Goal: Task Accomplishment & Management: Complete application form

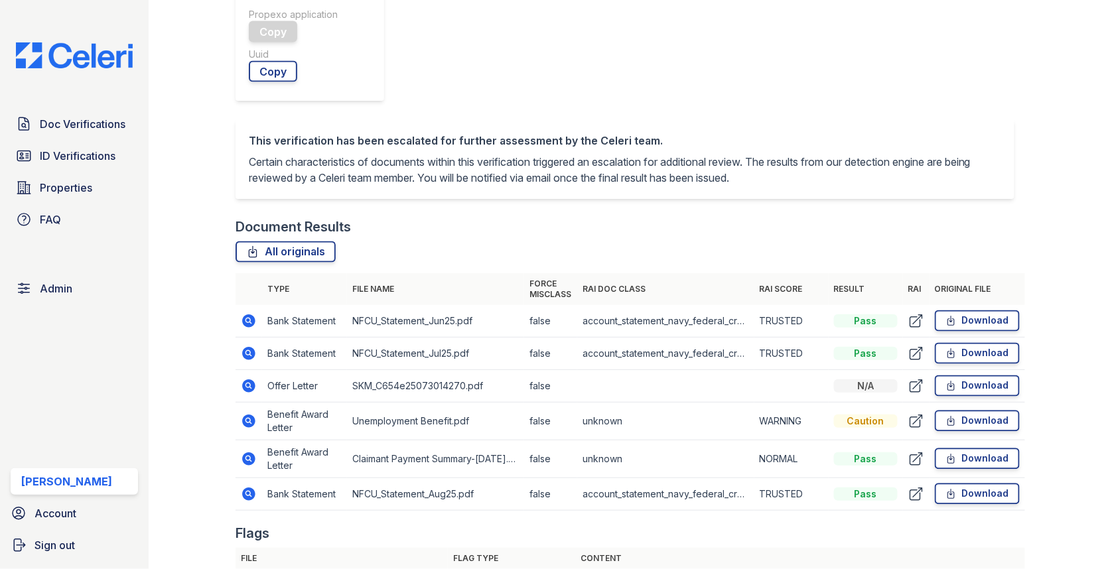
scroll to position [613, 0]
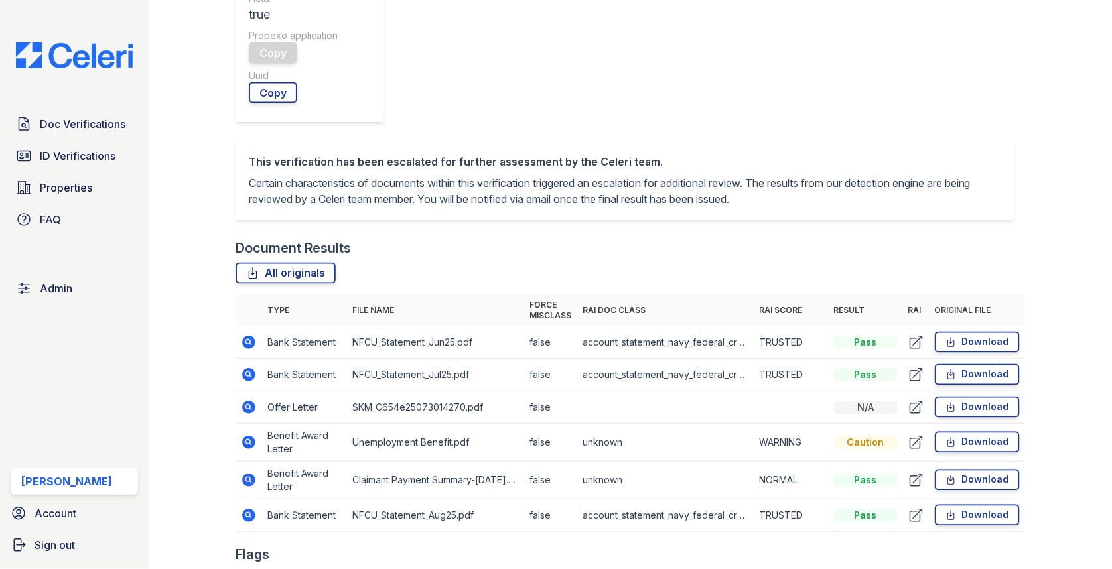
click at [251, 474] on icon at bounding box center [248, 480] width 13 height 13
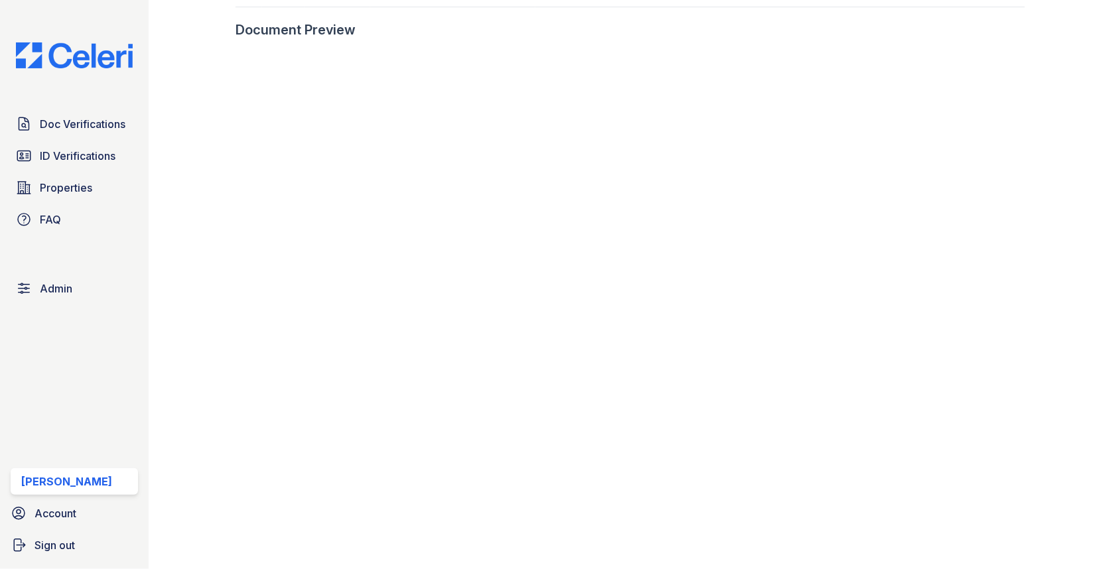
scroll to position [721, 0]
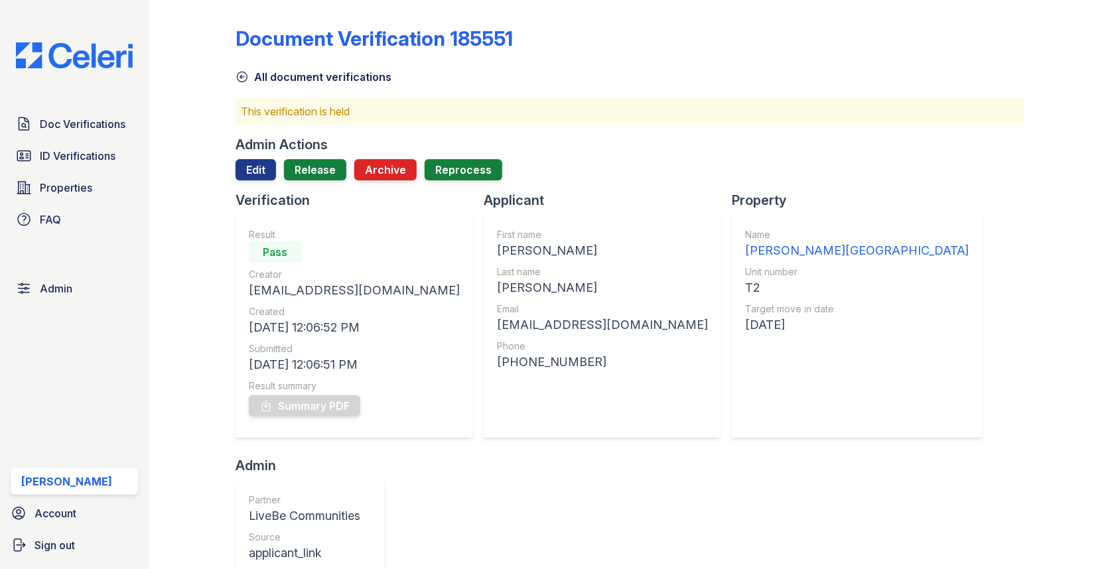
scroll to position [9, 0]
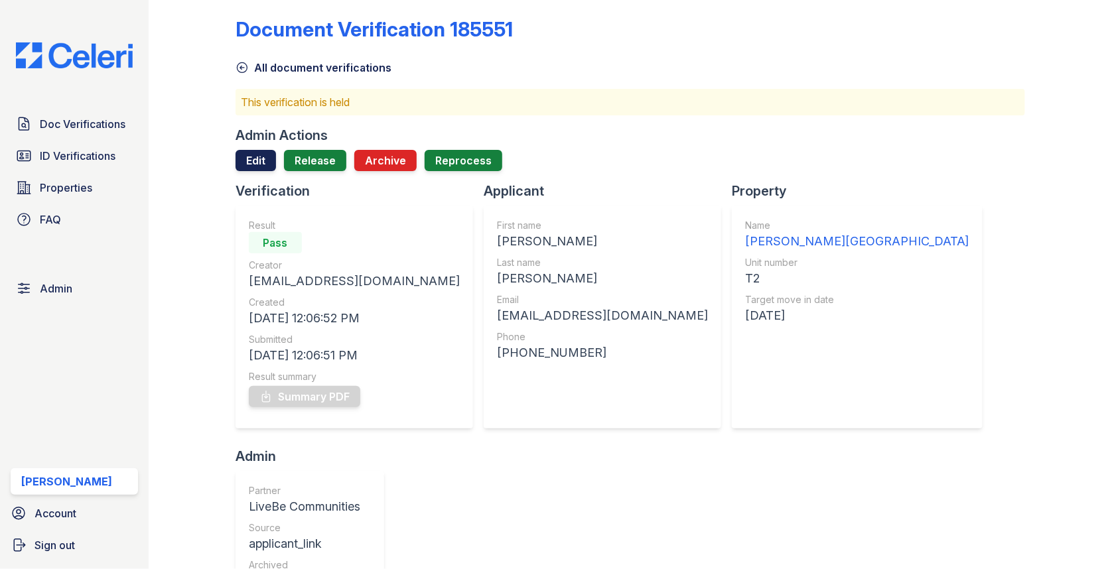
click at [259, 163] on link "Edit" at bounding box center [256, 160] width 40 height 21
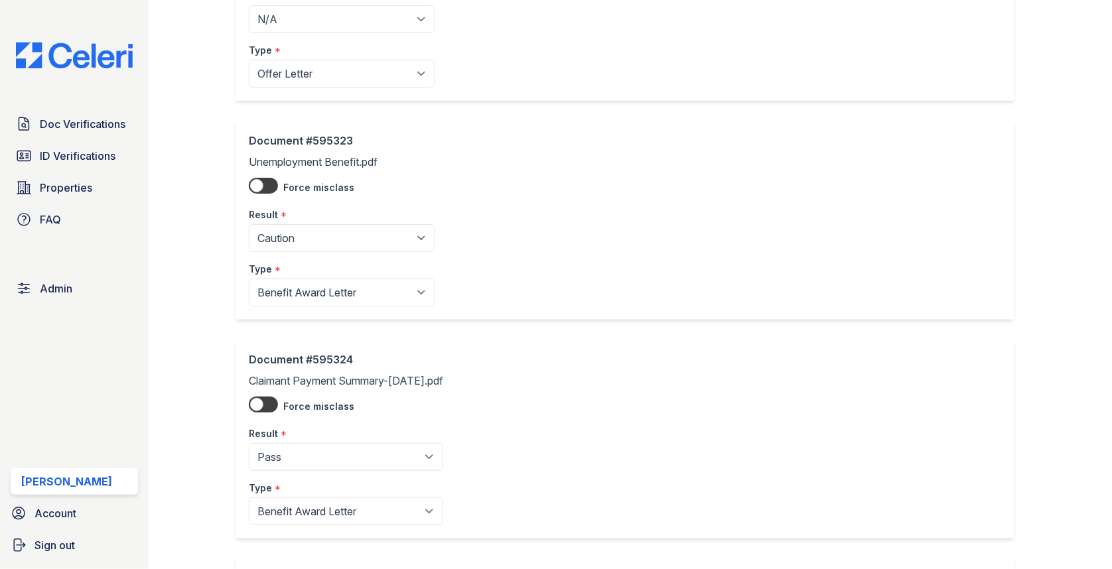
scroll to position [903, 0]
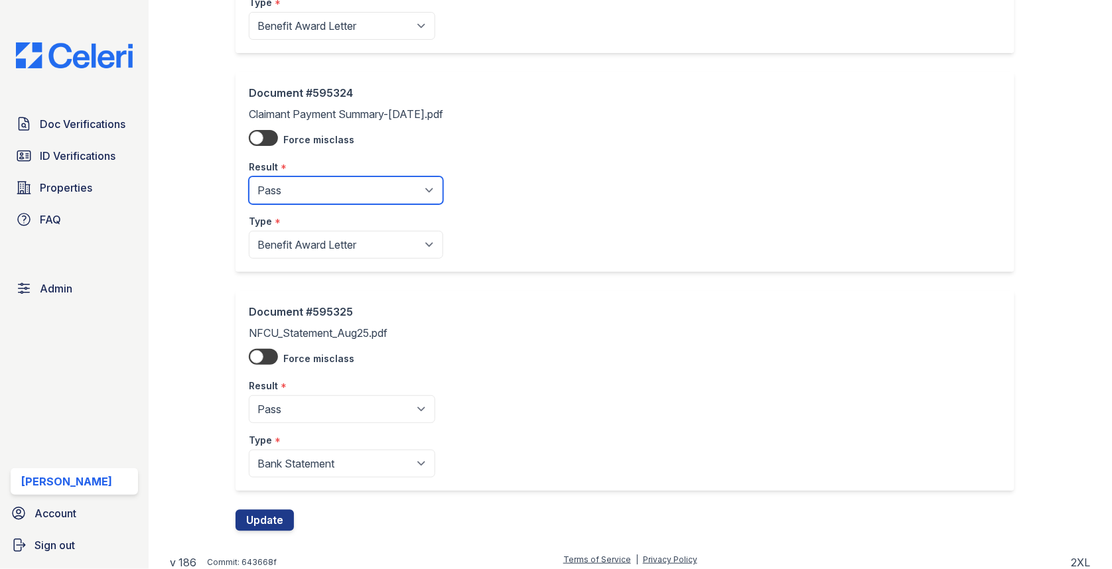
click at [328, 192] on select "Pending Sent Started Processing Pass Fail Caution Error N/A" at bounding box center [346, 191] width 194 height 28
select select "caution"
click at [257, 514] on button "Update" at bounding box center [265, 520] width 58 height 21
click at [268, 510] on button "Update" at bounding box center [265, 520] width 58 height 21
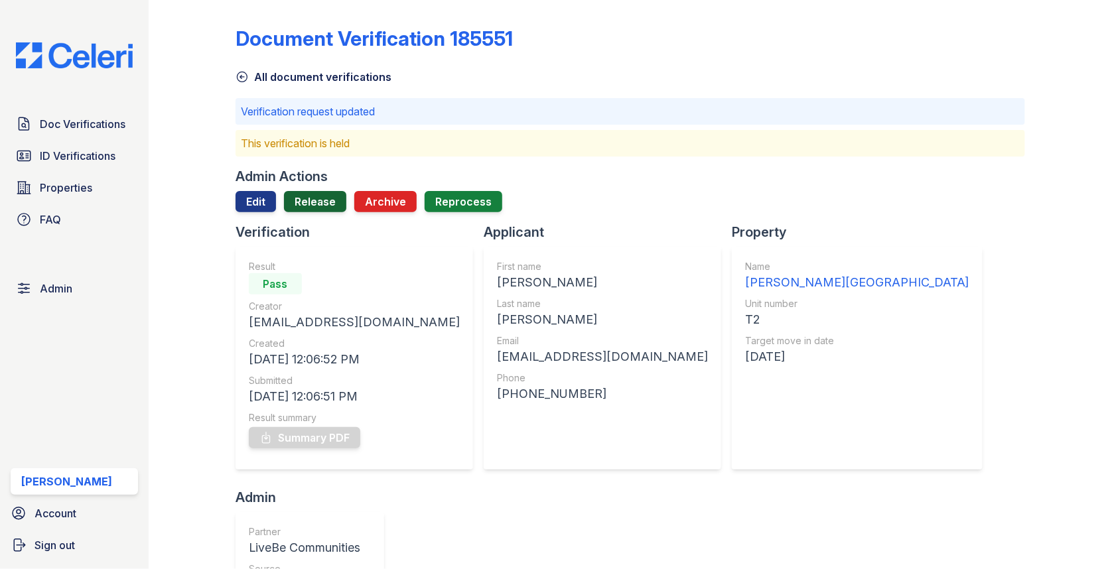
click at [321, 204] on link "Release" at bounding box center [315, 201] width 62 height 21
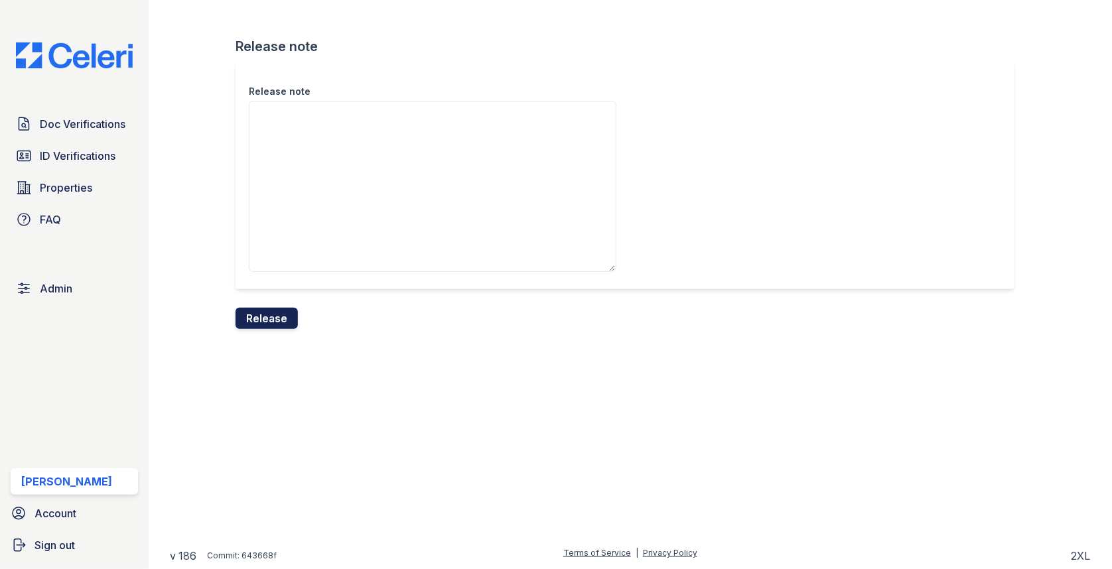
click at [287, 320] on button "Release" at bounding box center [267, 318] width 62 height 21
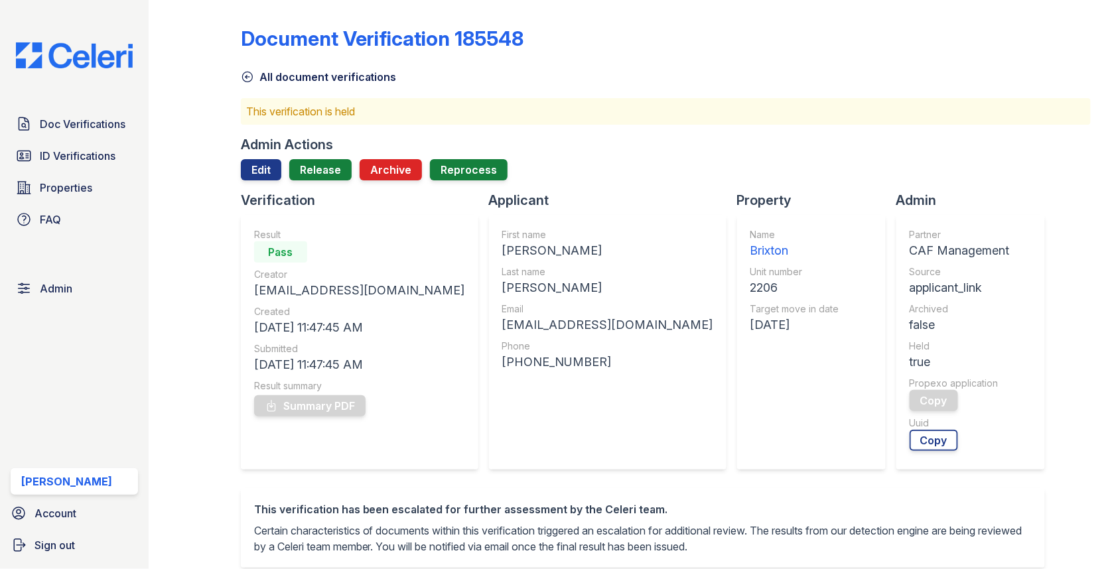
scroll to position [421, 0]
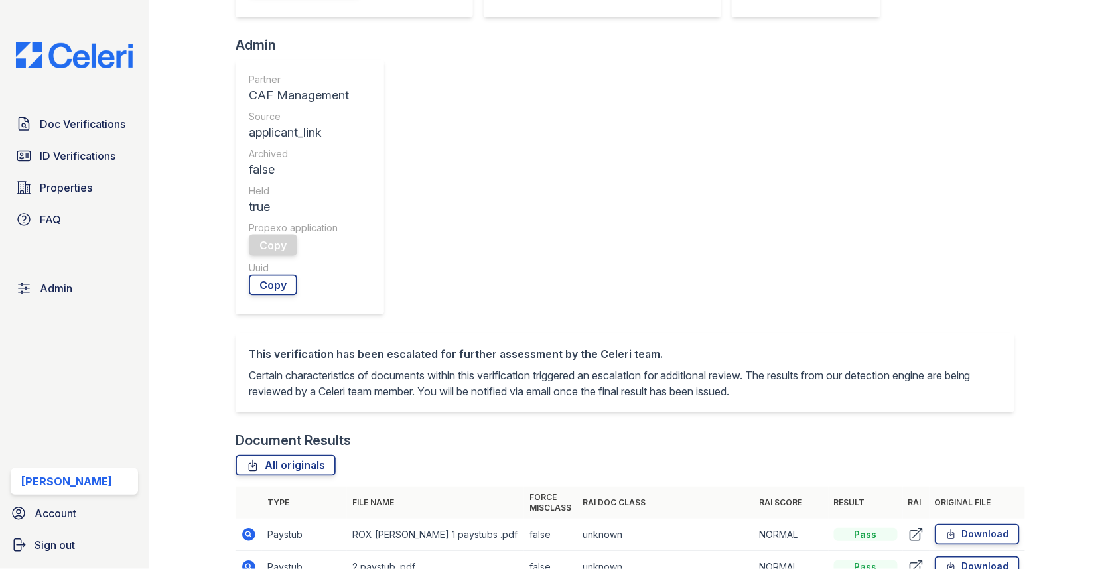
click at [252, 528] on icon at bounding box center [248, 534] width 13 height 13
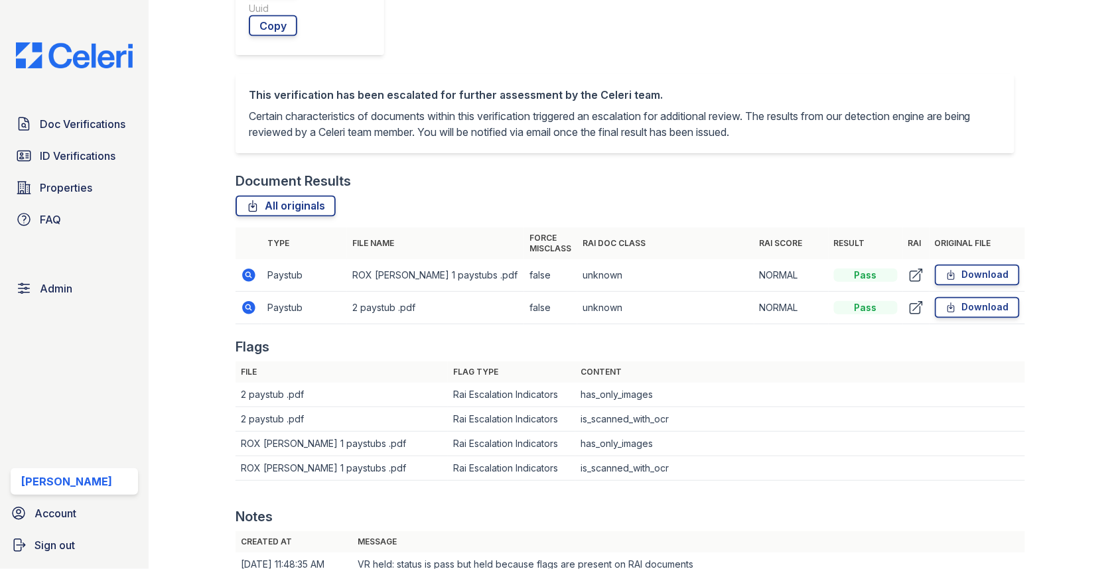
scroll to position [682, 0]
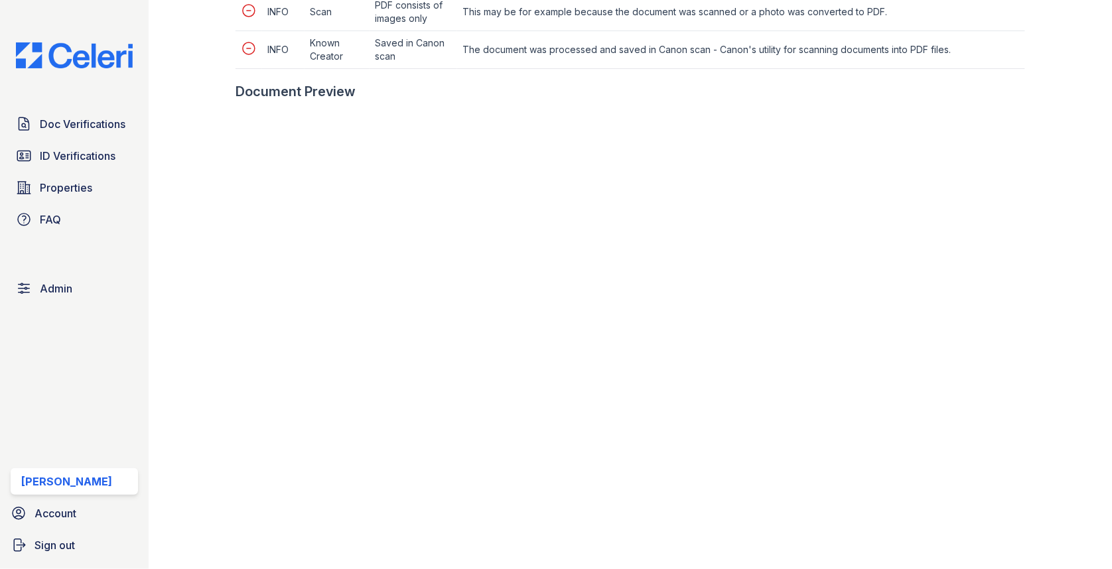
scroll to position [493, 0]
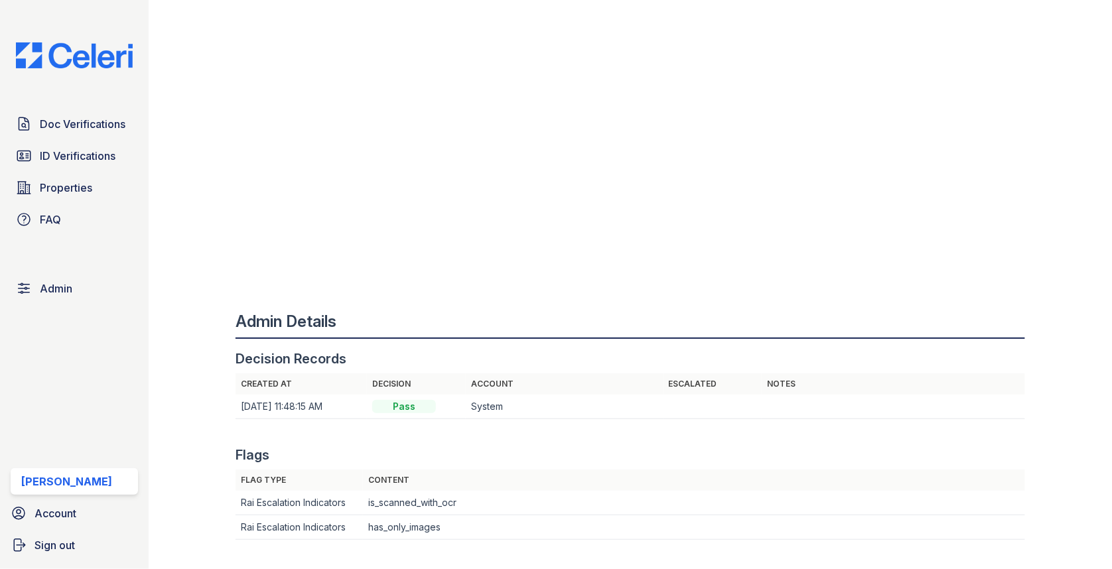
scroll to position [1090, 0]
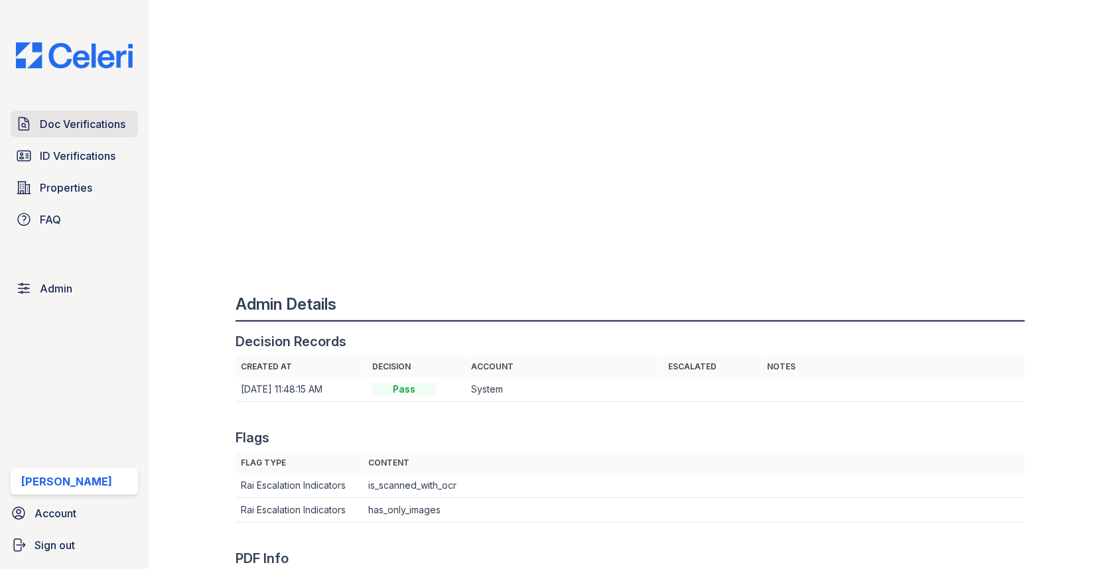
click at [99, 124] on span "Doc Verifications" at bounding box center [83, 124] width 86 height 16
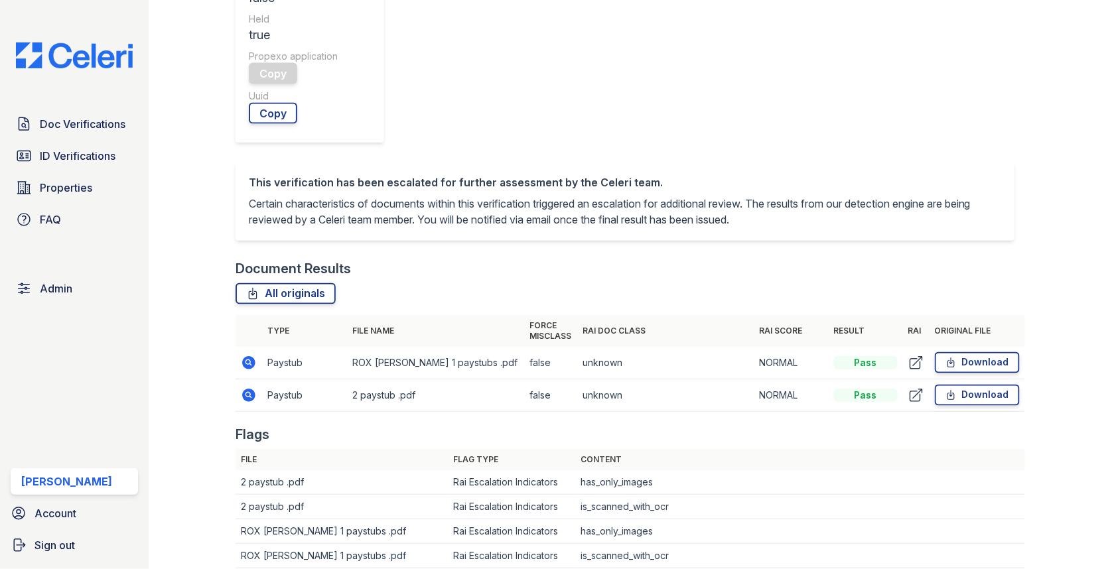
scroll to position [575, 0]
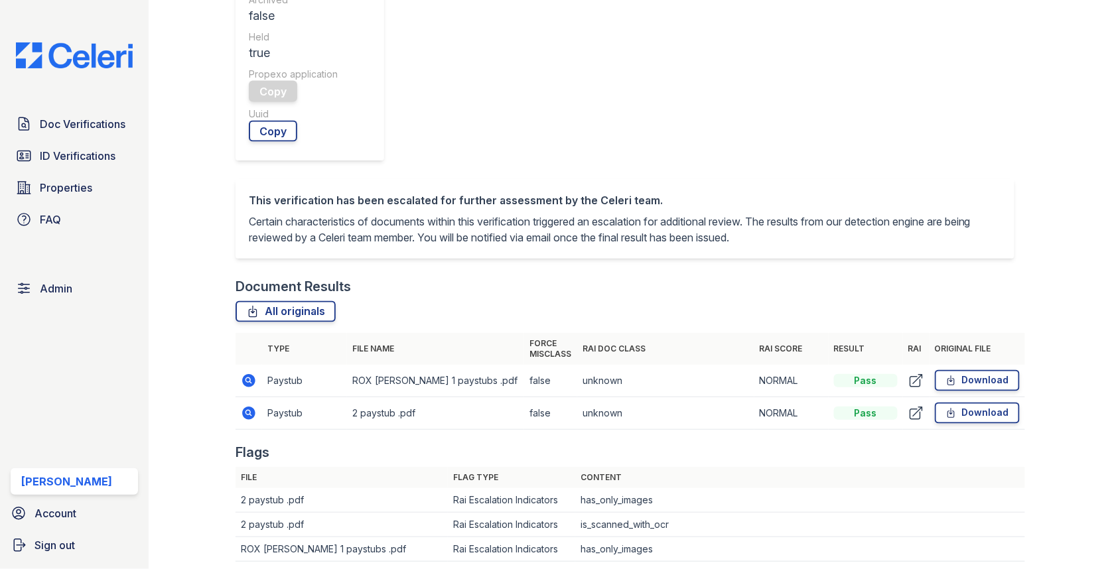
click at [251, 407] on icon at bounding box center [248, 413] width 13 height 13
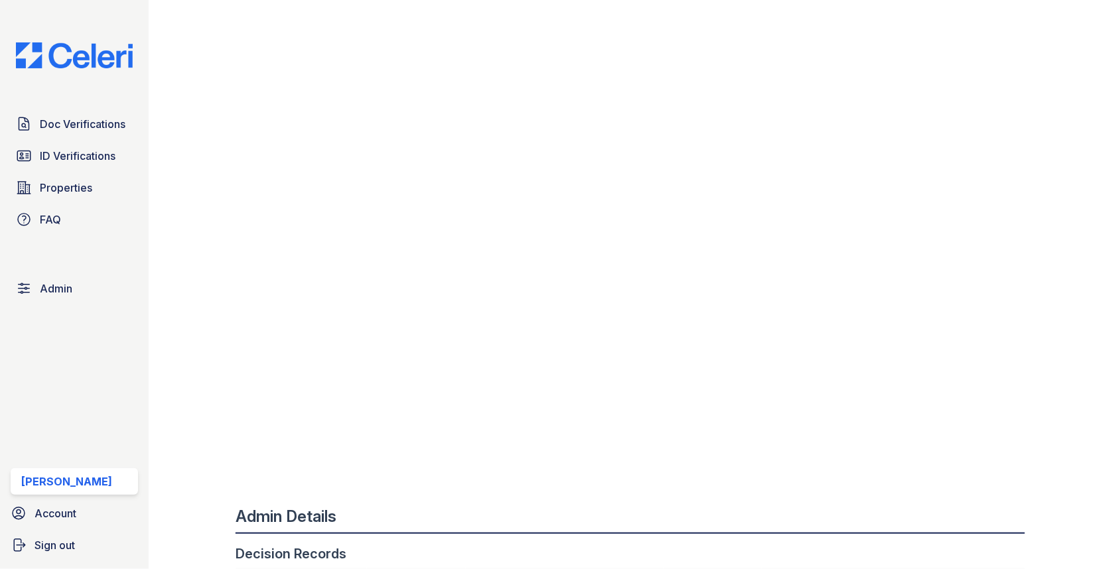
scroll to position [581, 0]
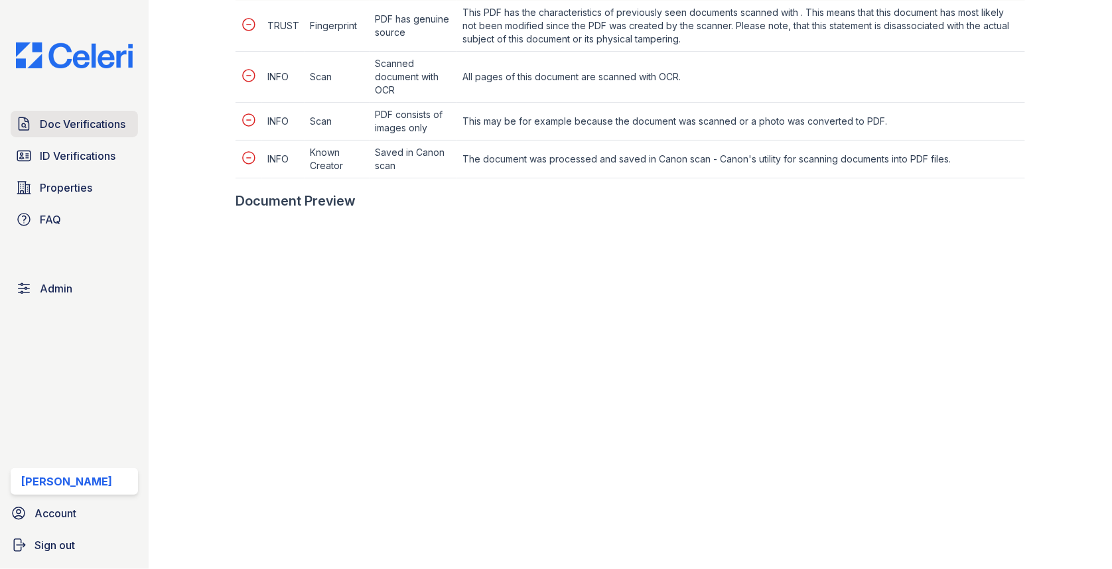
click at [108, 131] on span "Doc Verifications" at bounding box center [83, 124] width 86 height 16
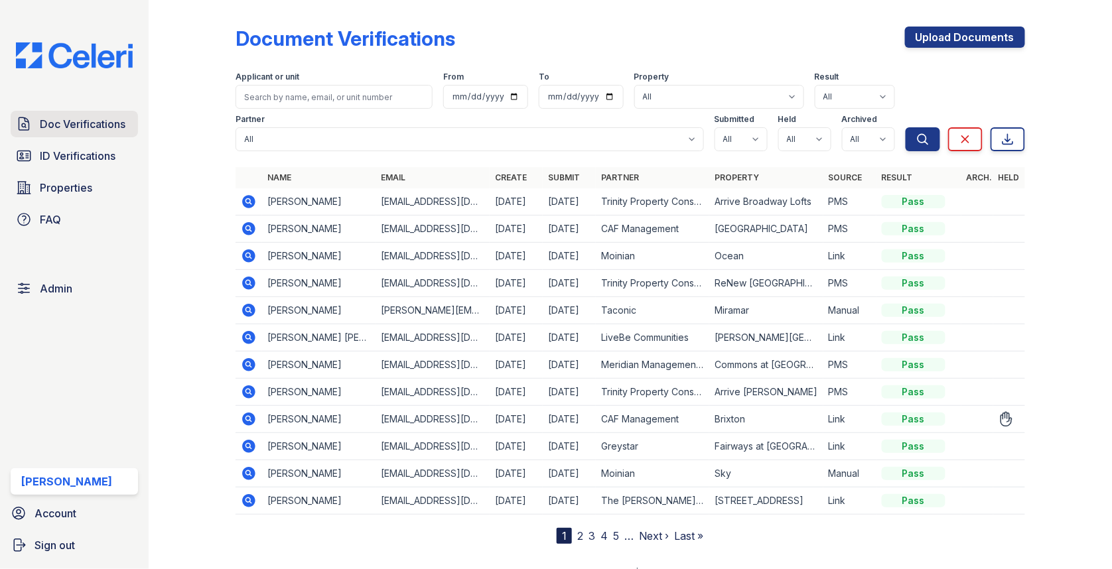
click at [93, 117] on span "Doc Verifications" at bounding box center [83, 124] width 86 height 16
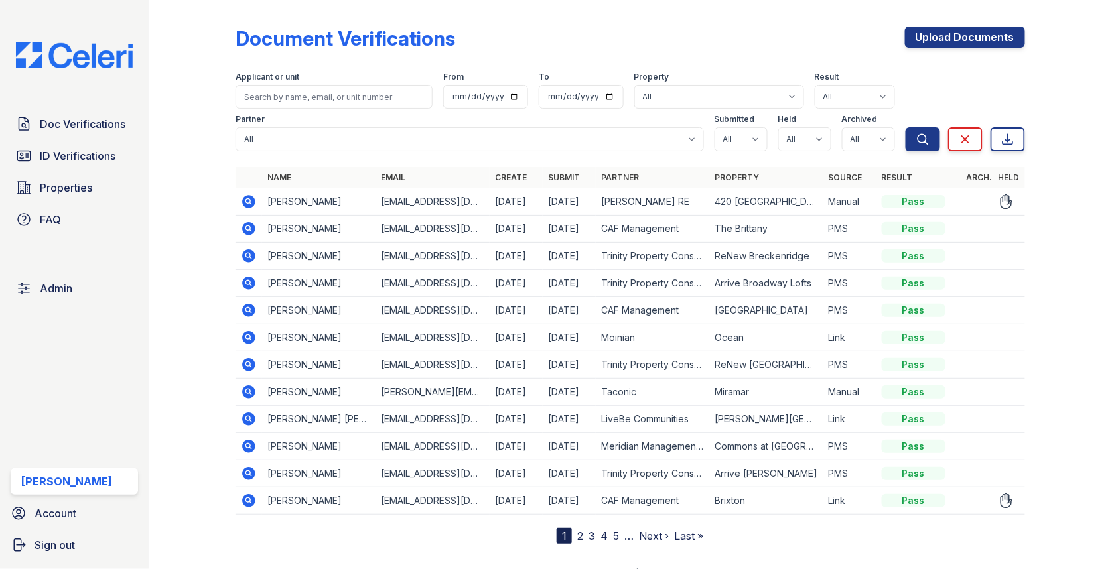
click at [259, 195] on td at bounding box center [249, 201] width 27 height 27
click at [252, 196] on icon at bounding box center [248, 201] width 13 height 13
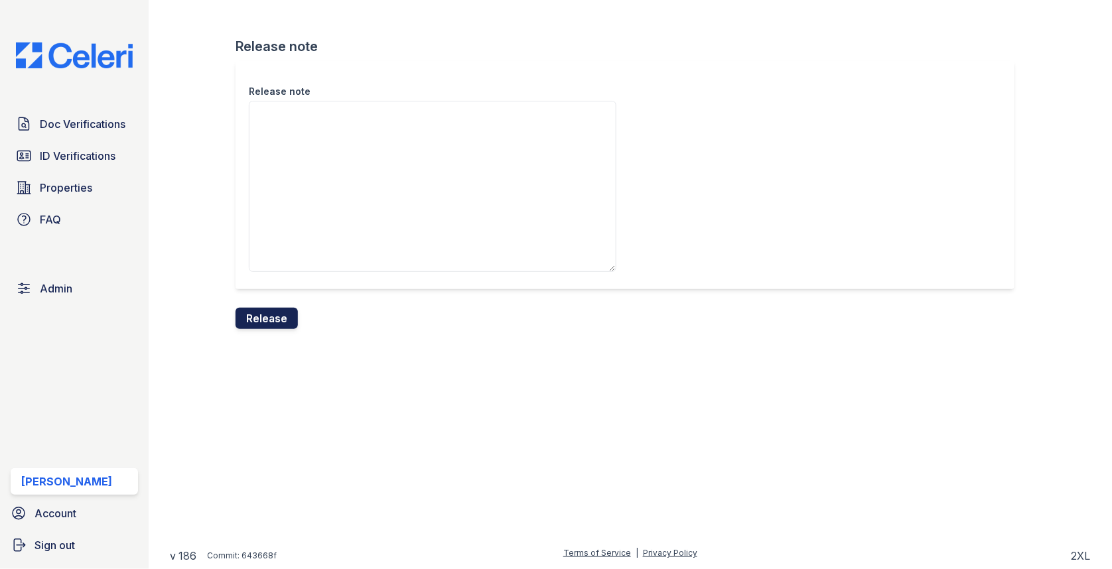
click at [279, 319] on button "Release" at bounding box center [267, 318] width 62 height 21
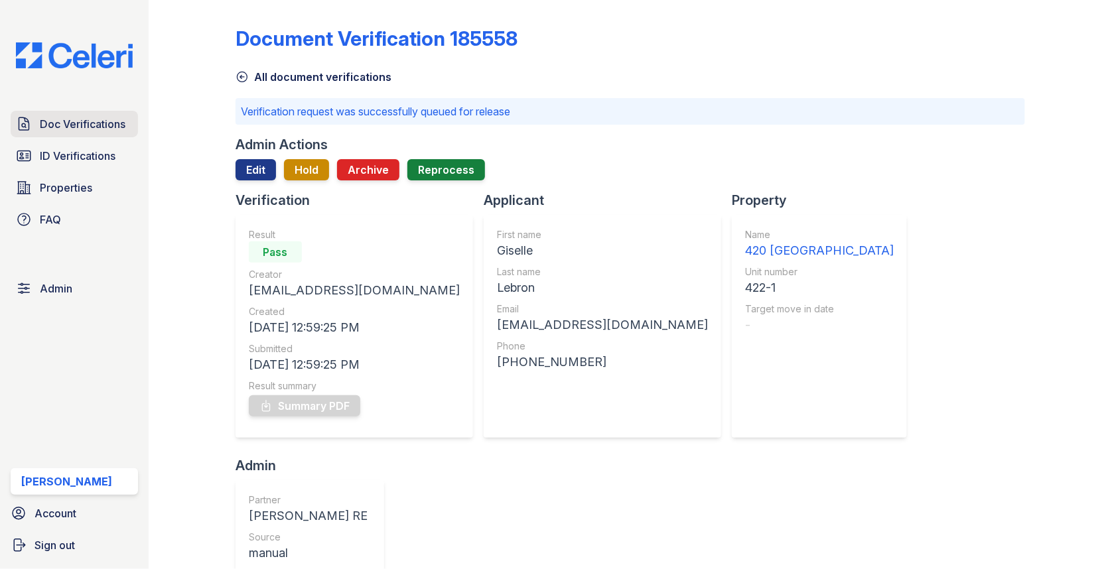
click at [83, 125] on span "Doc Verifications" at bounding box center [83, 124] width 86 height 16
